Goal: Task Accomplishment & Management: Use online tool/utility

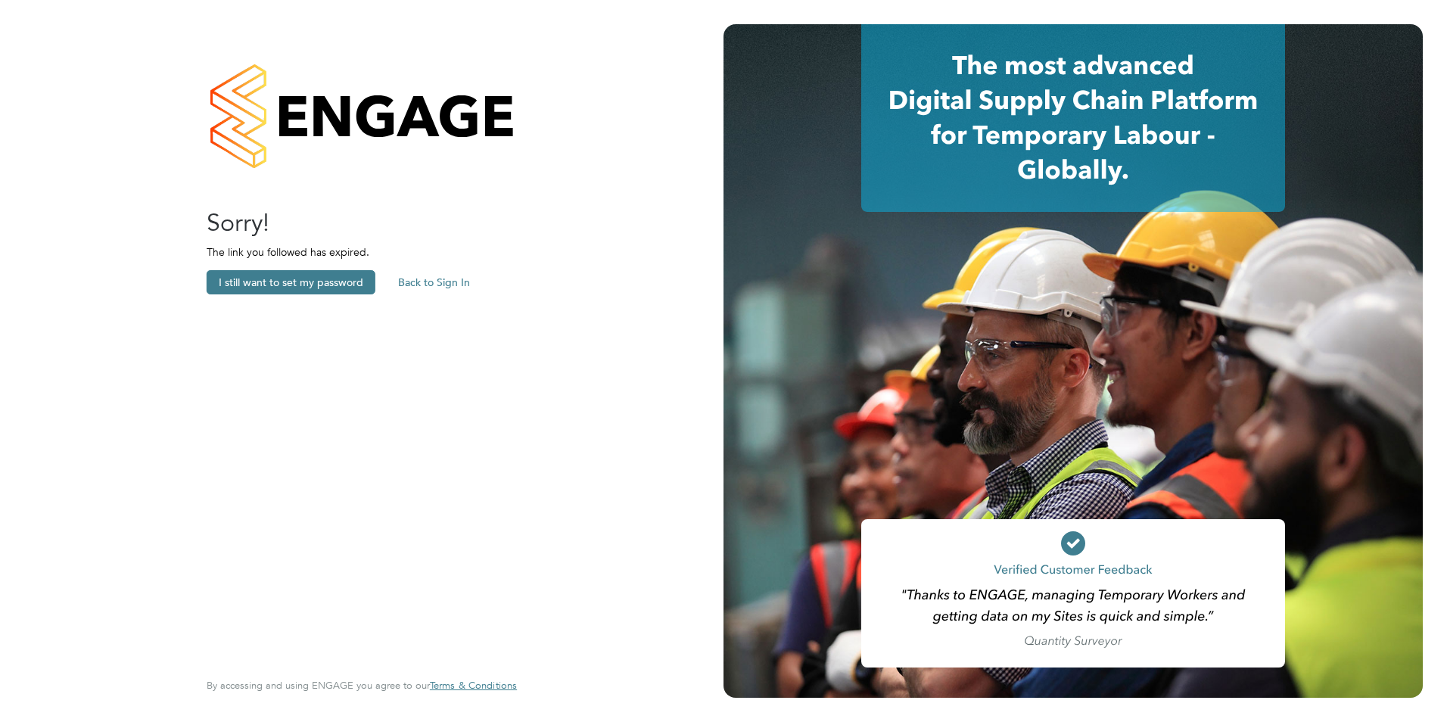
click at [428, 281] on button "Back to Sign In" at bounding box center [434, 282] width 96 height 24
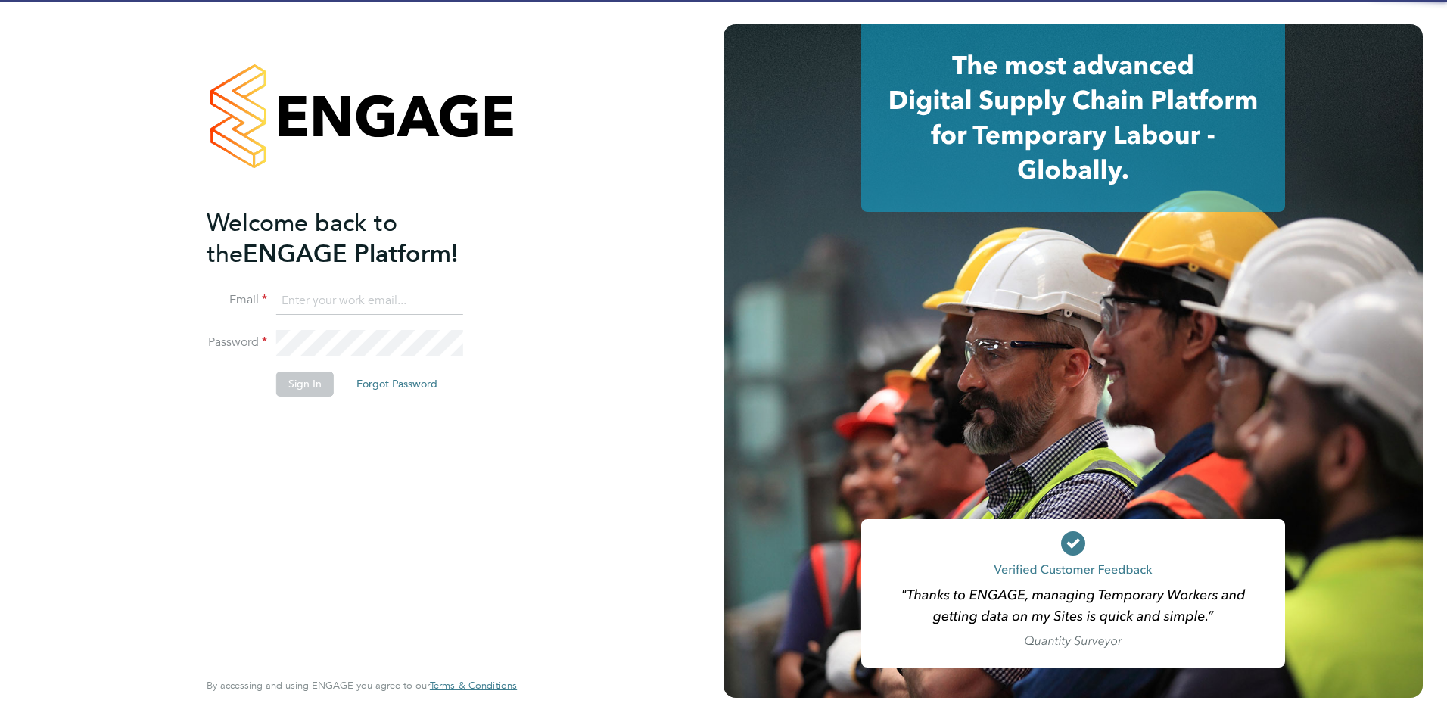
type input "[PERSON_NAME][EMAIL_ADDRESS][DOMAIN_NAME][PERSON_NAME]"
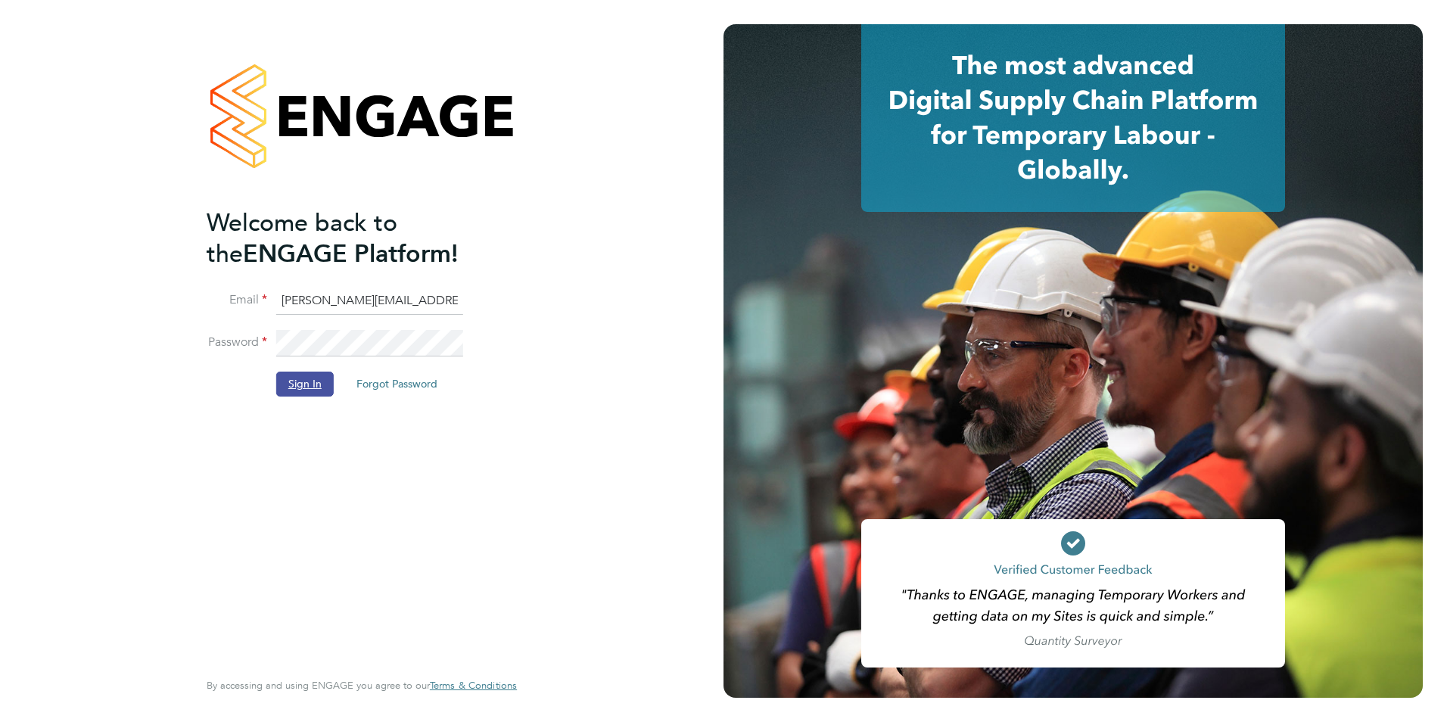
click at [293, 372] on button "Sign In" at bounding box center [305, 384] width 58 height 24
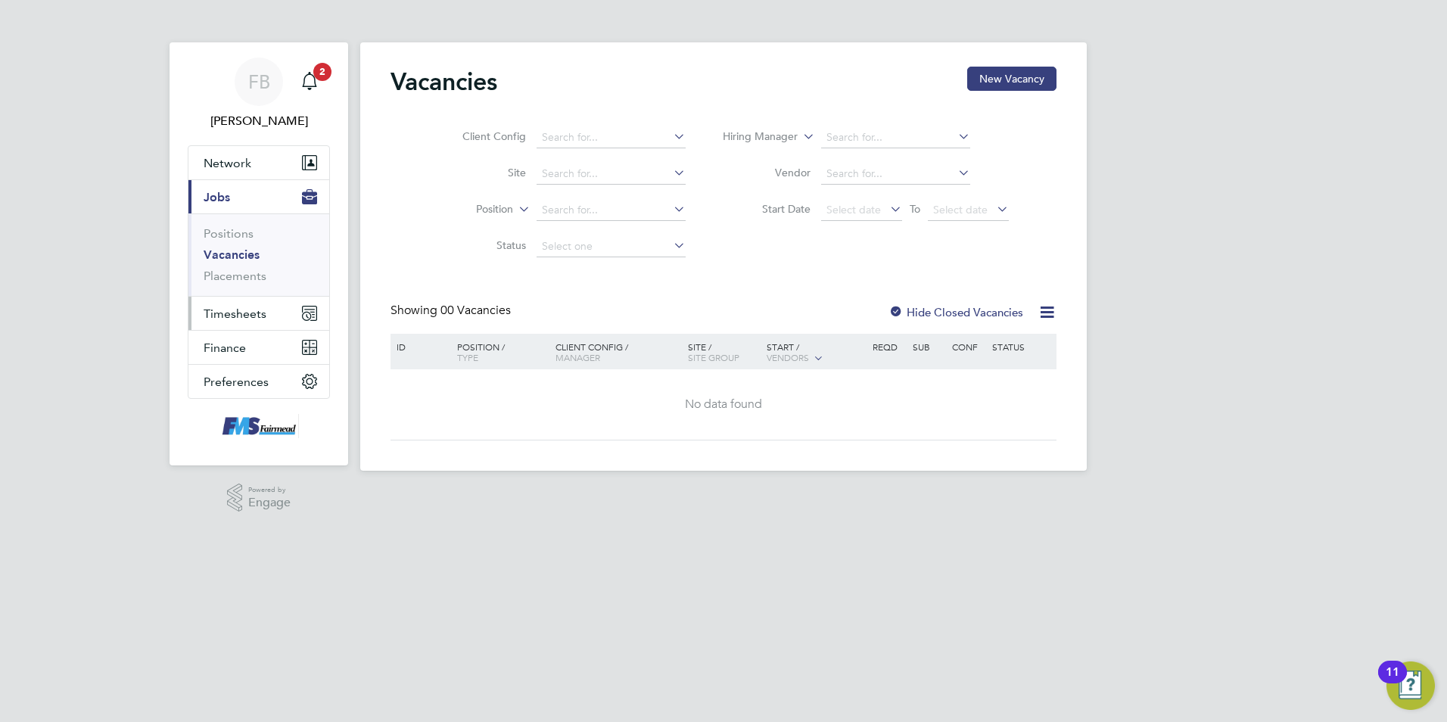
click at [232, 308] on span "Timesheets" at bounding box center [235, 314] width 63 height 14
click at [250, 313] on span "Timesheets" at bounding box center [235, 314] width 63 height 14
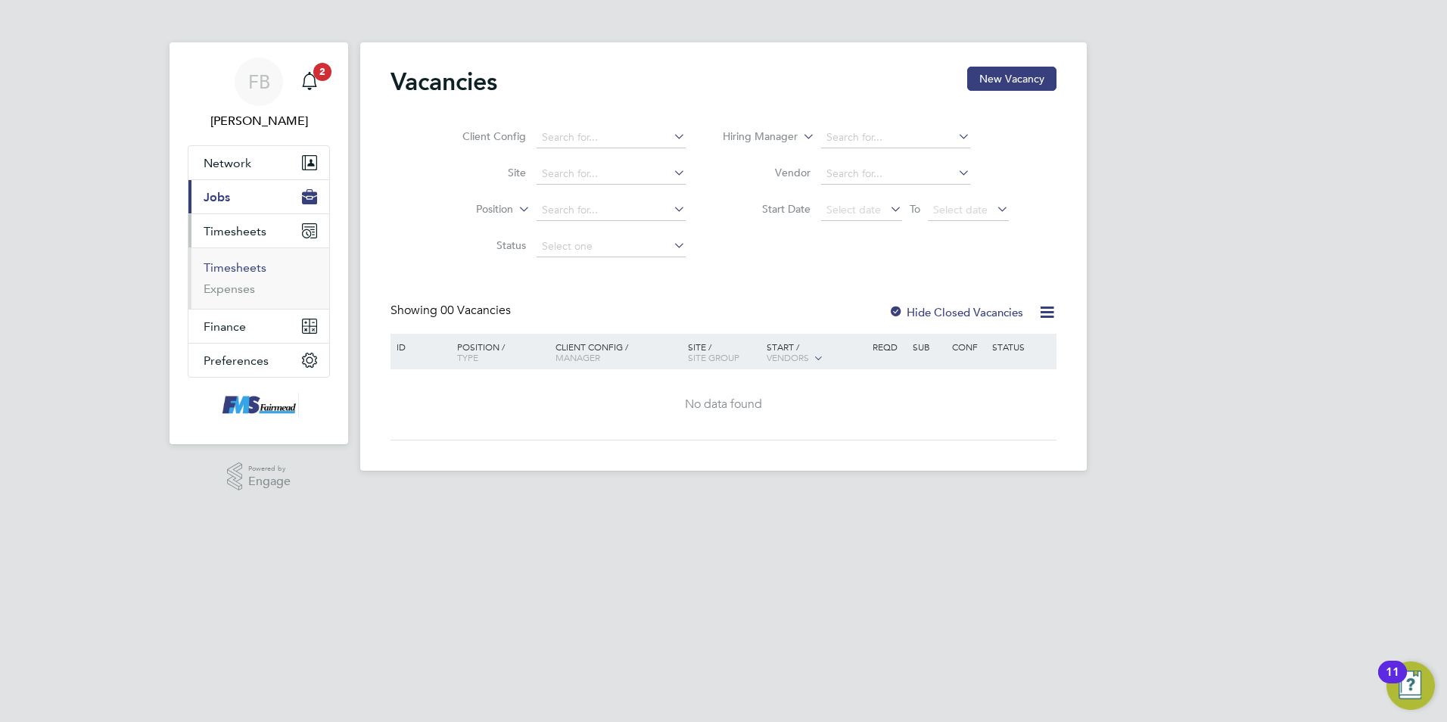
click at [250, 267] on link "Timesheets" at bounding box center [235, 267] width 63 height 14
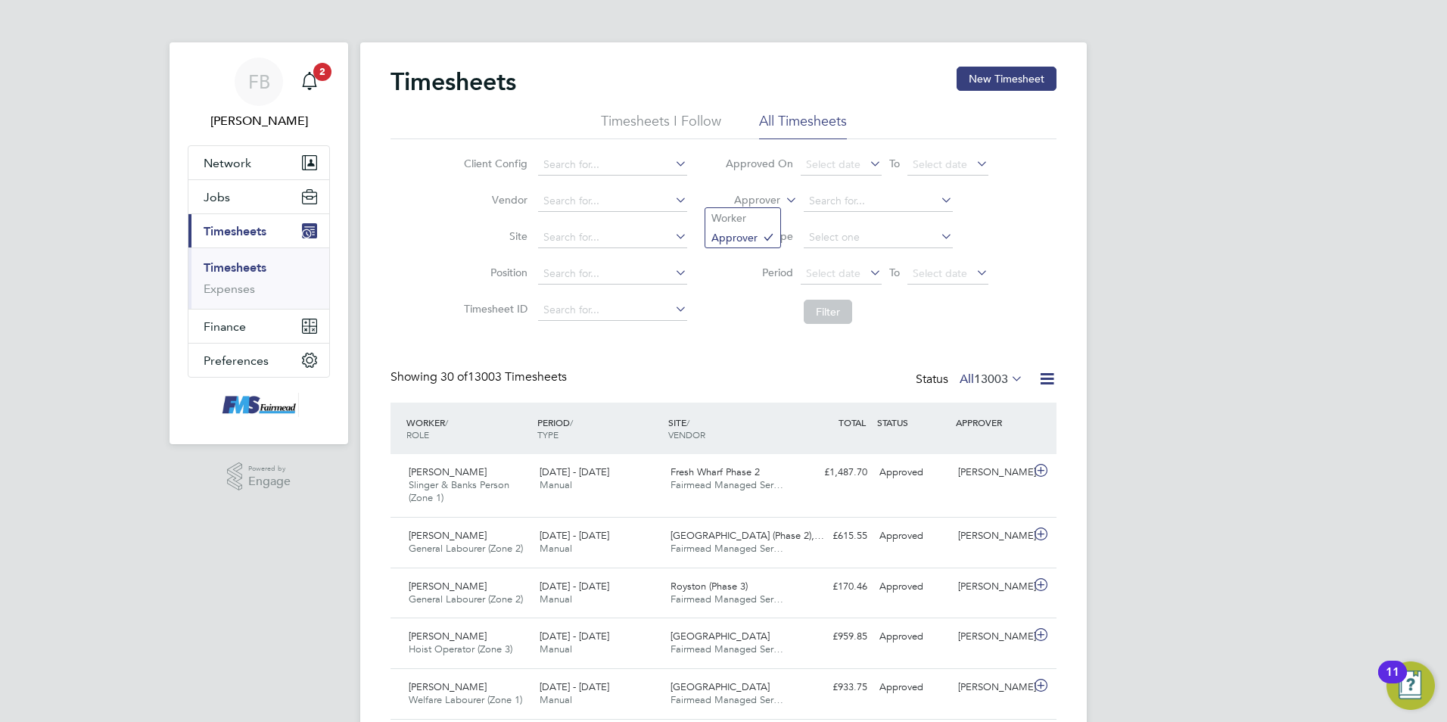
click at [783, 202] on icon at bounding box center [783, 196] width 0 height 14
click at [758, 219] on li "Worker" at bounding box center [742, 218] width 75 height 20
click at [809, 195] on input at bounding box center [878, 201] width 149 height 21
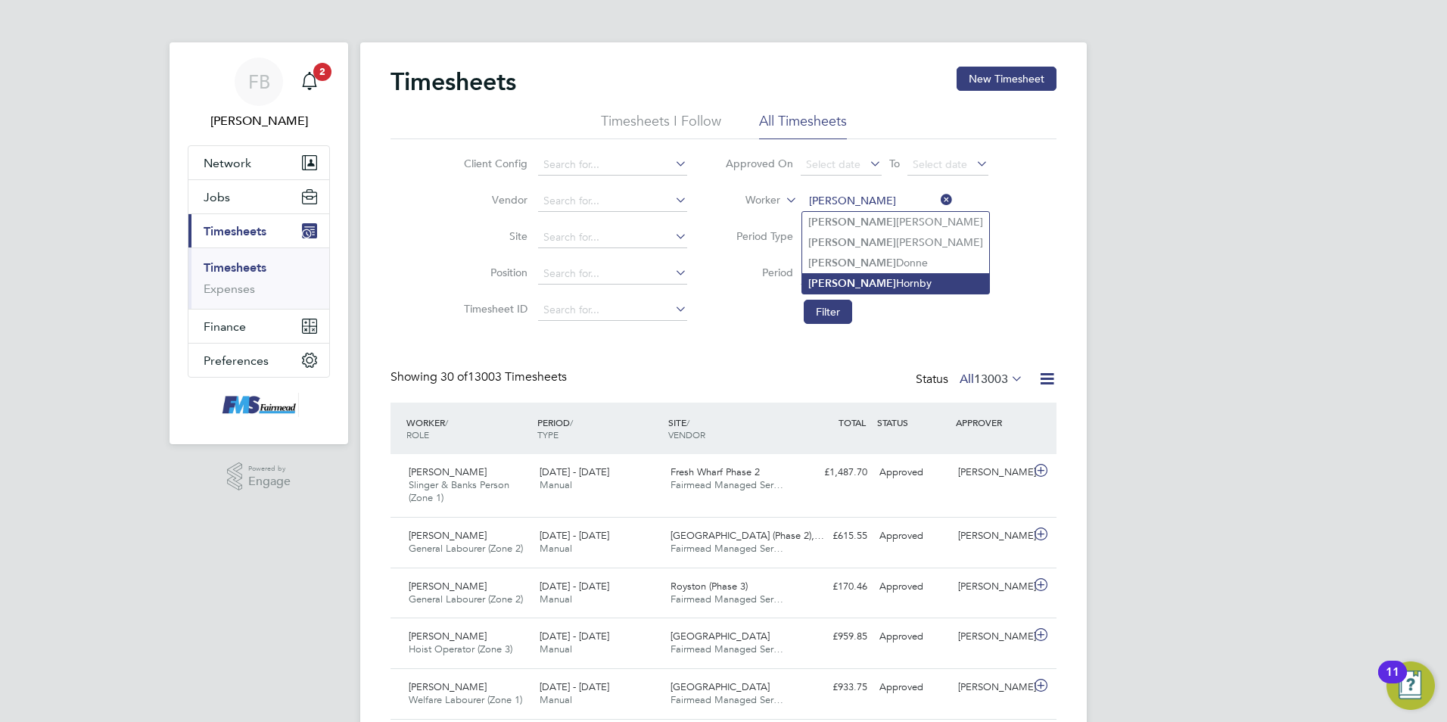
click at [833, 279] on b "Stuart" at bounding box center [852, 283] width 88 height 13
type input "Stuart Hornby"
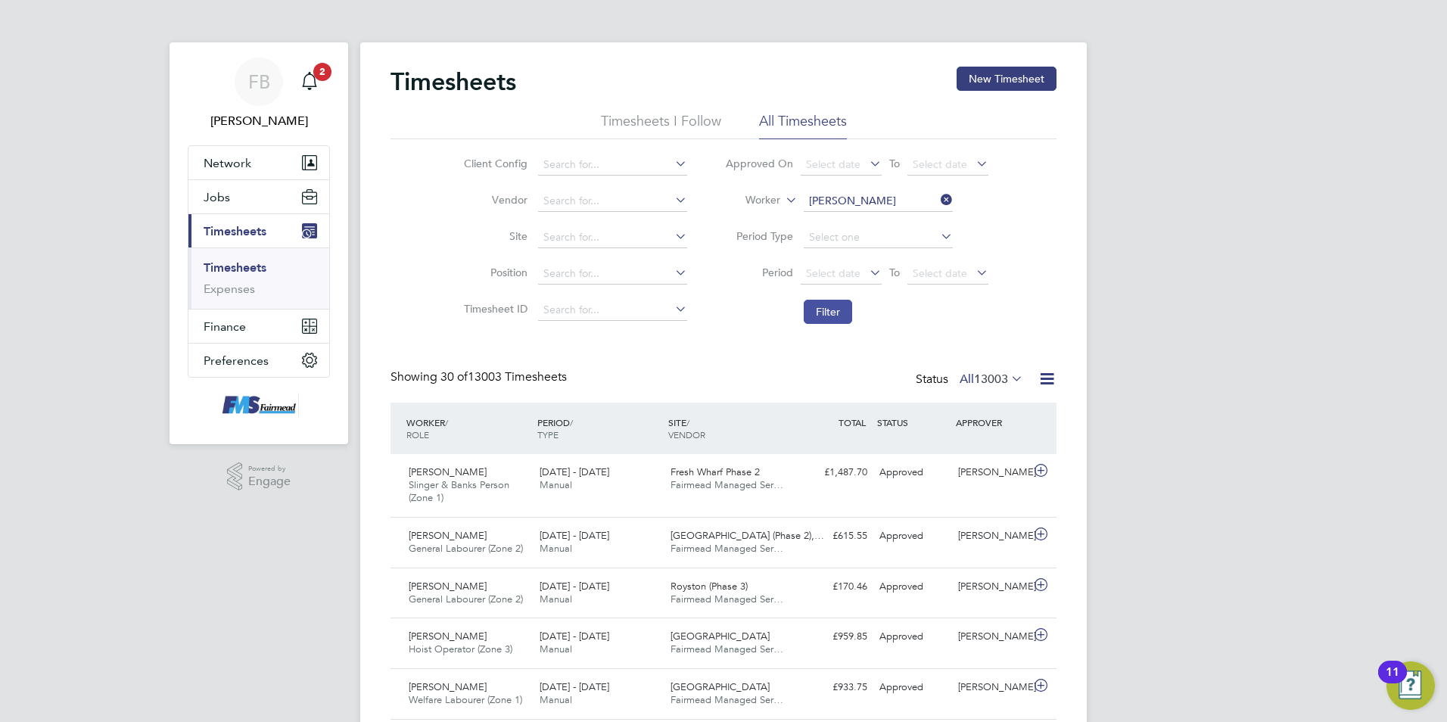
click at [848, 309] on button "Filter" at bounding box center [828, 312] width 48 height 24
